Goal: Task Accomplishment & Management: Manage account settings

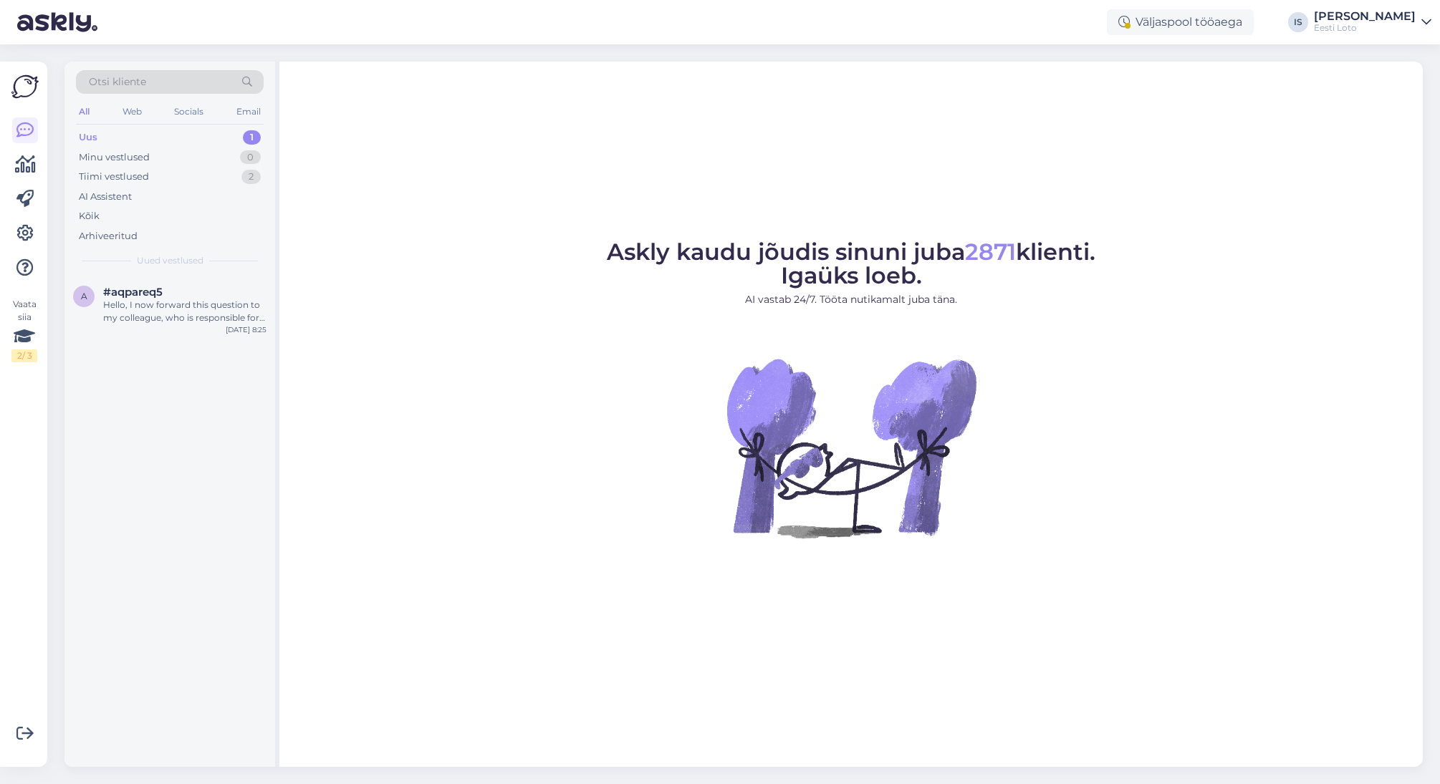
click at [84, 135] on div "Uus" at bounding box center [88, 137] width 19 height 14
click at [186, 313] on div "Hello, I now forward this question to my colleague, who is responsible for this…" at bounding box center [184, 312] width 163 height 26
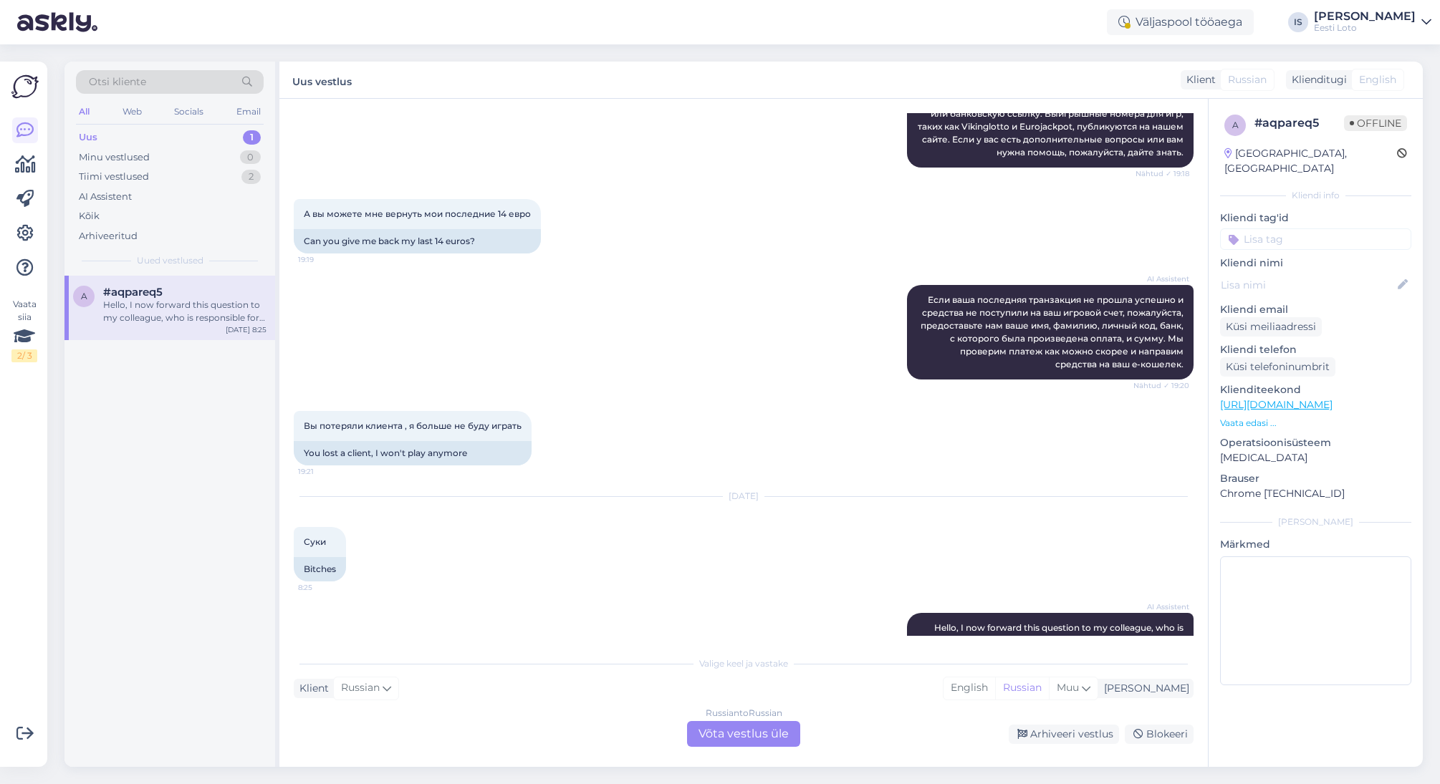
scroll to position [660, 0]
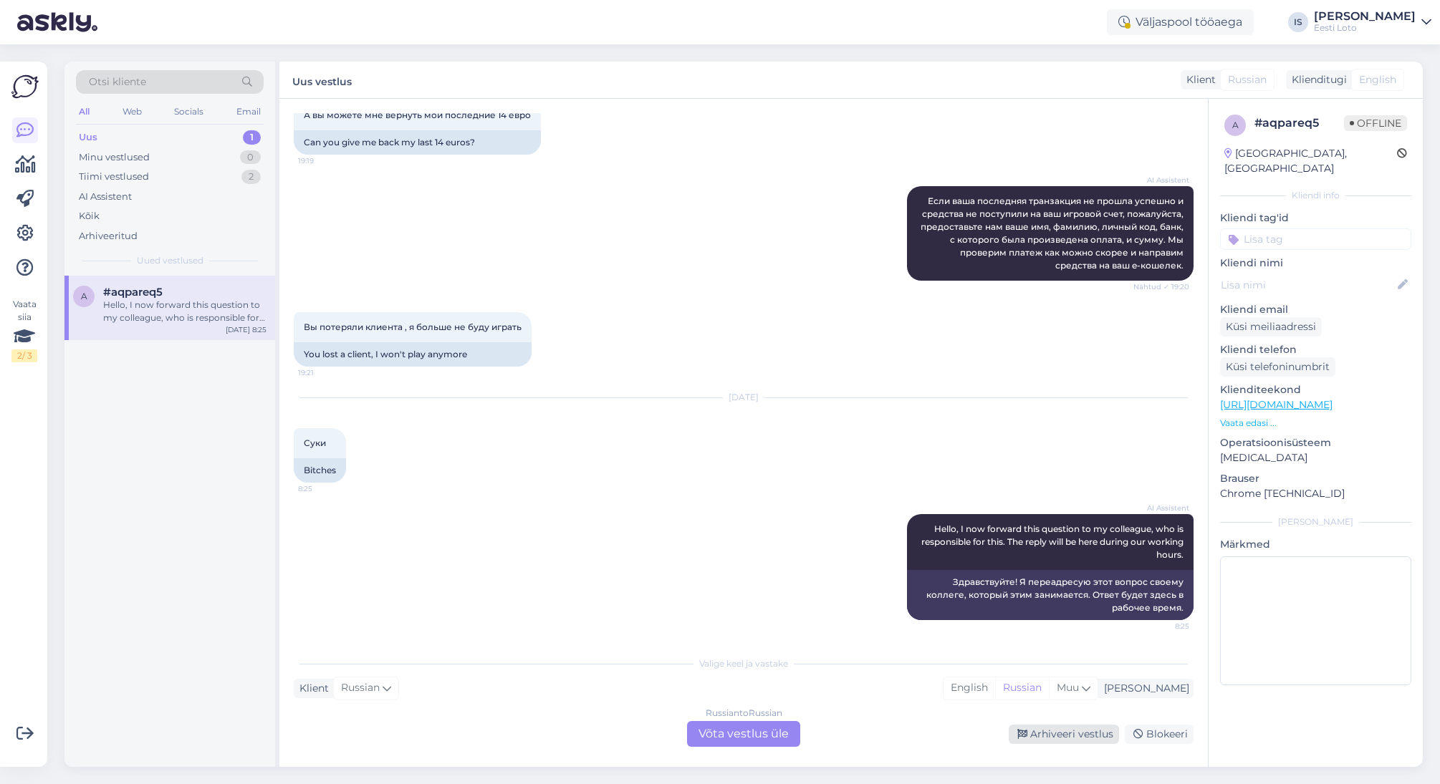
click at [1100, 735] on div "Arhiveeri vestlus" at bounding box center [1064, 734] width 110 height 19
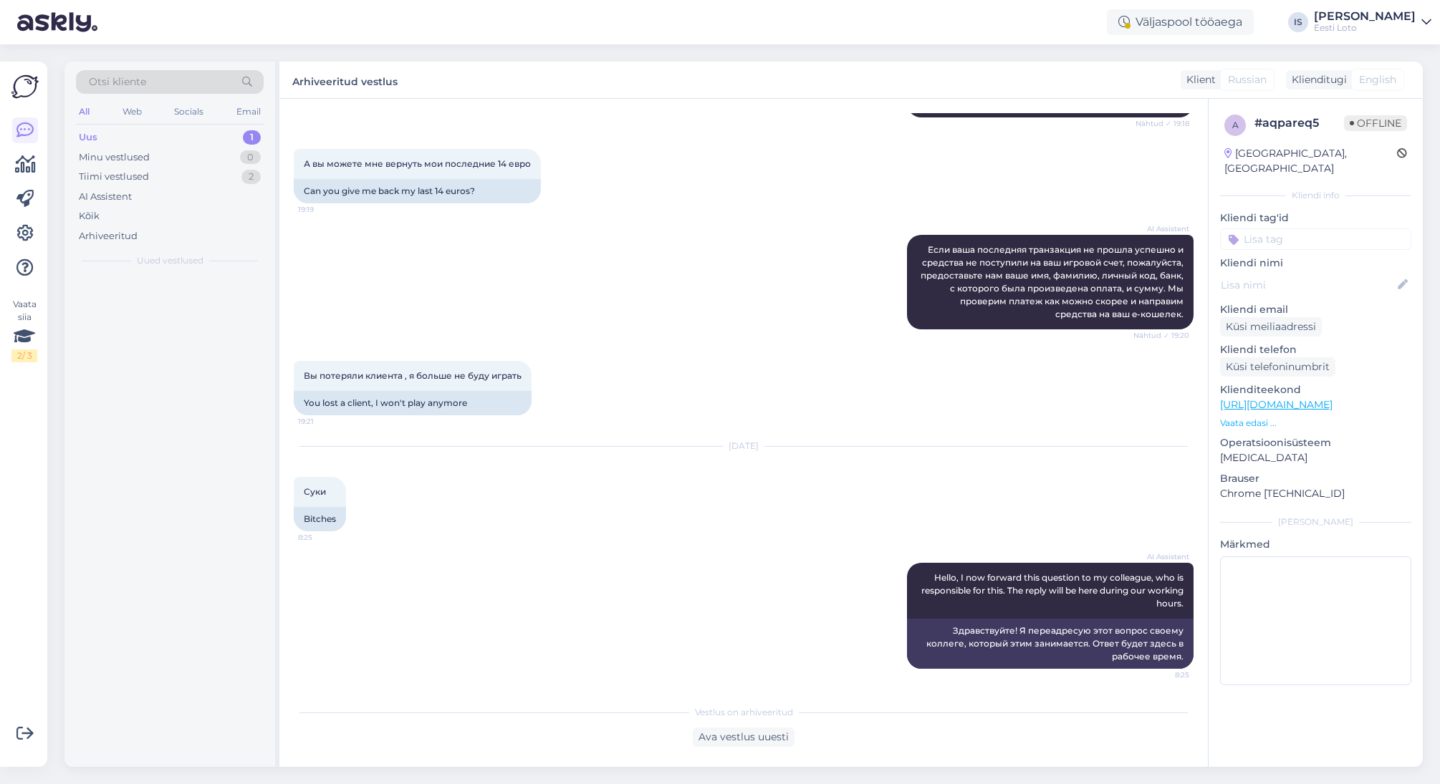
scroll to position [612, 0]
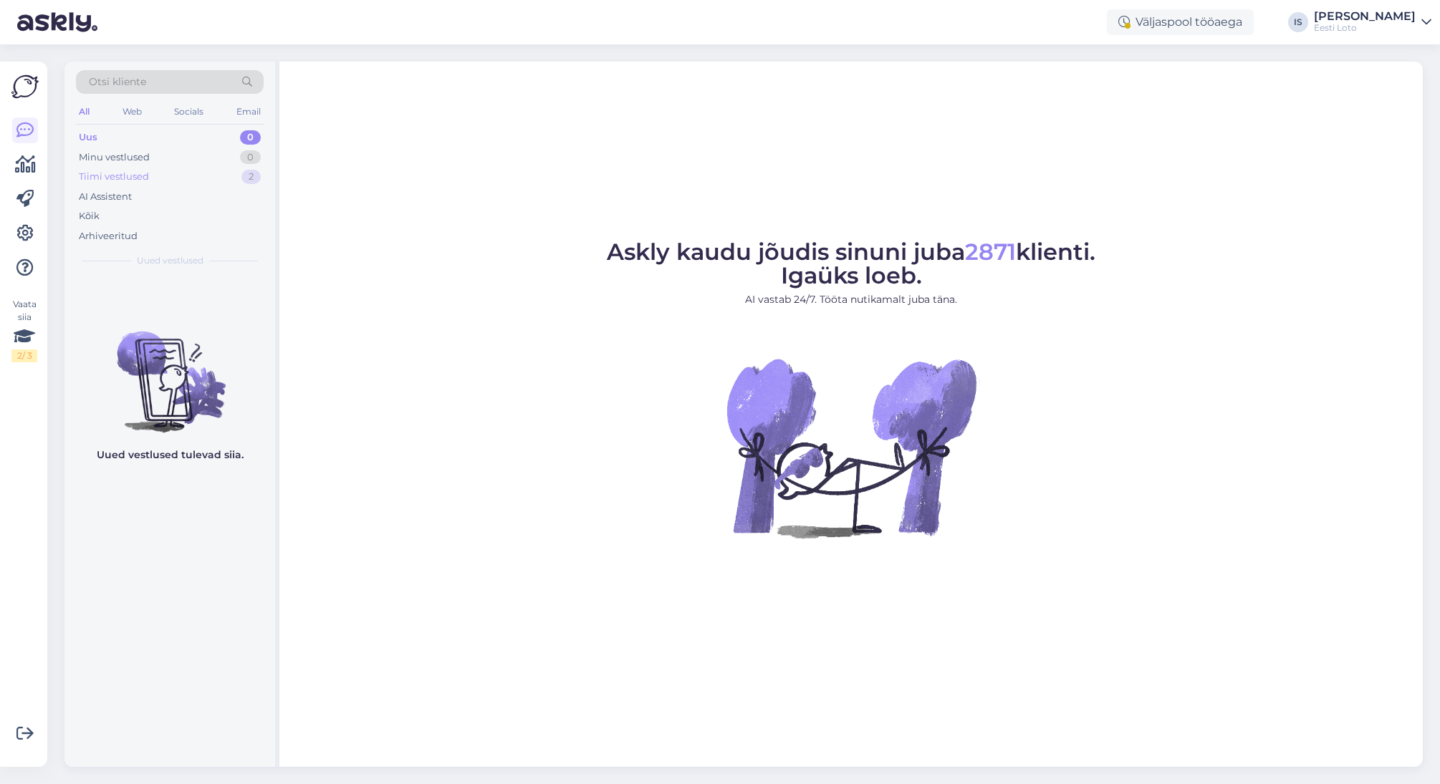
click at [138, 176] on div "Tiimi vestlused" at bounding box center [114, 177] width 70 height 14
